Goal: Find specific page/section: Find specific page/section

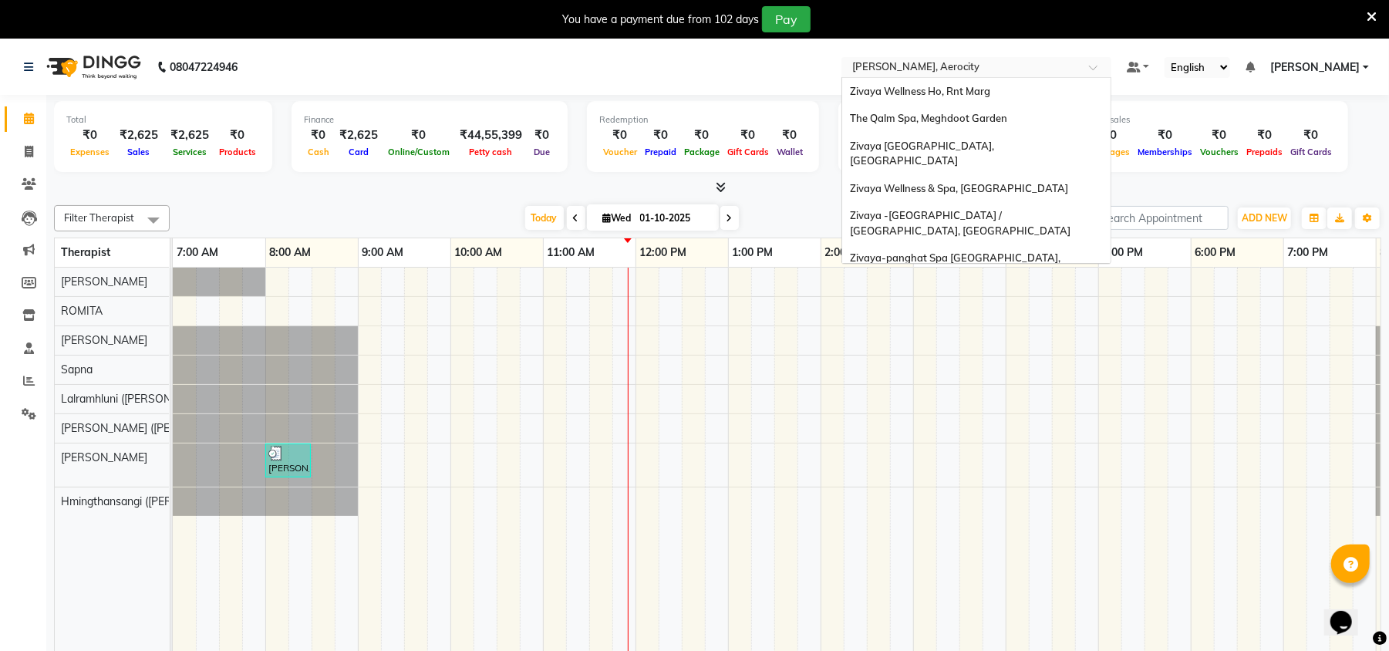
click at [922, 69] on input "text" at bounding box center [961, 68] width 224 height 15
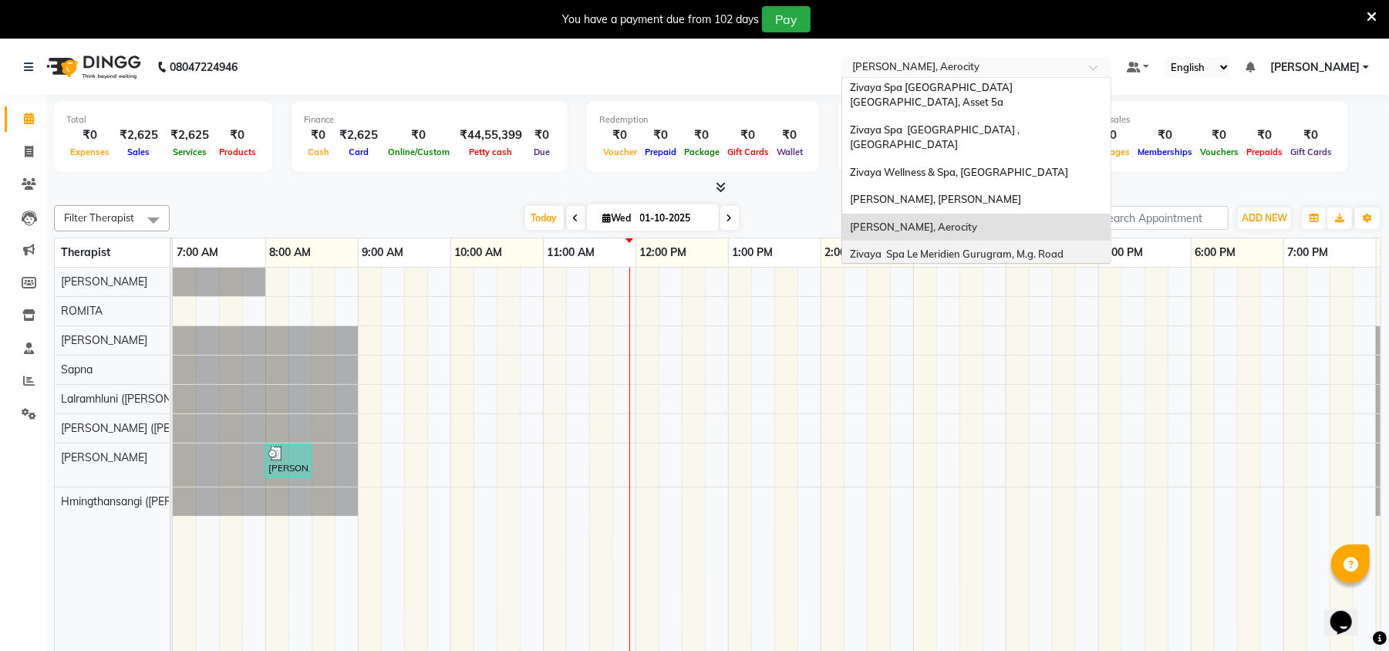
click at [927, 241] on div "Zivaya Spa Le Meridien Gurugram, M.g. Road" at bounding box center [976, 255] width 268 height 28
